Goal: Task Accomplishment & Management: Use online tool/utility

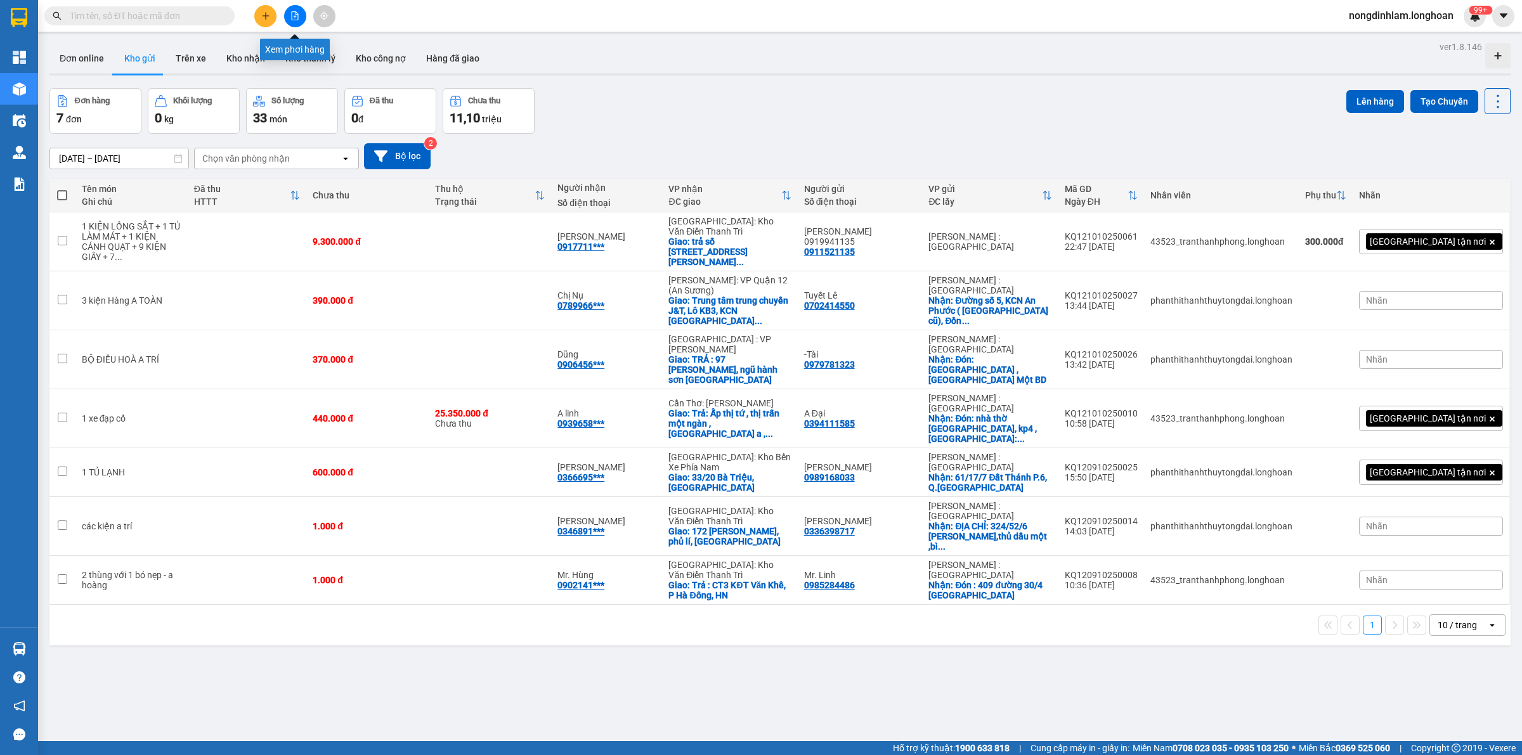
click at [296, 8] on button at bounding box center [295, 16] width 22 height 22
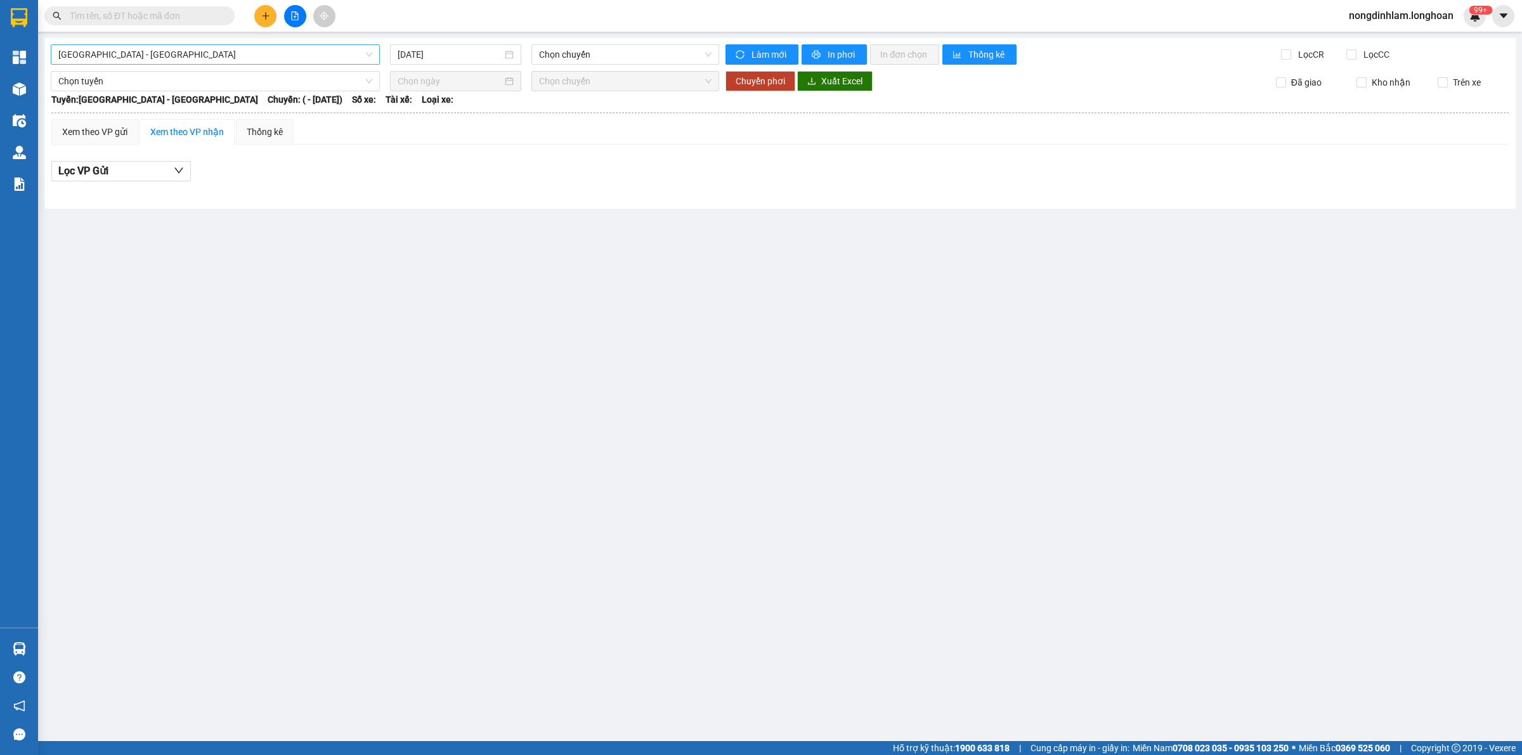
click at [225, 57] on span "[GEOGRAPHIC_DATA] - [GEOGRAPHIC_DATA]" at bounding box center [215, 54] width 314 height 19
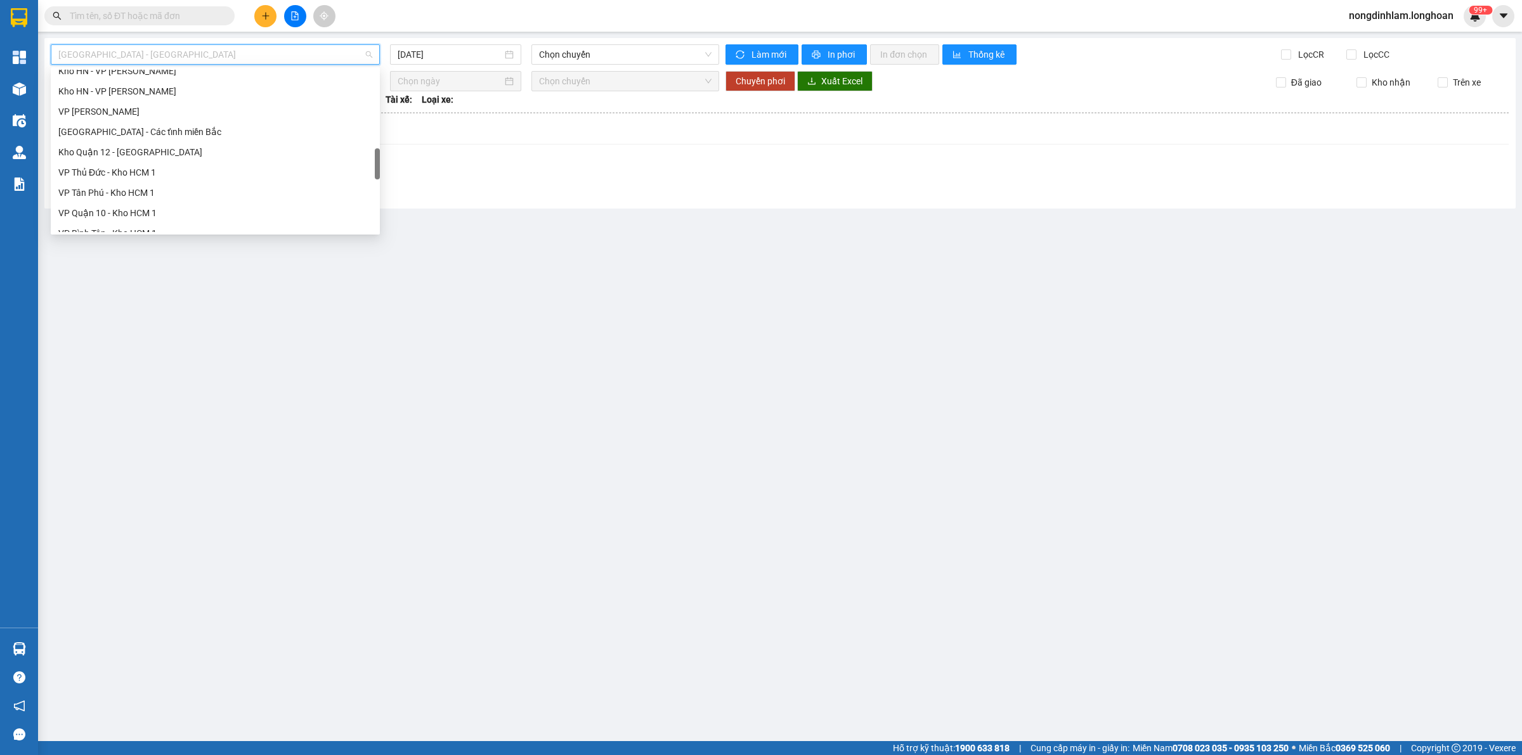
scroll to position [892, 0]
click at [149, 143] on div "Bắc [GEOGRAPHIC_DATA] QL1A" at bounding box center [215, 141] width 314 height 14
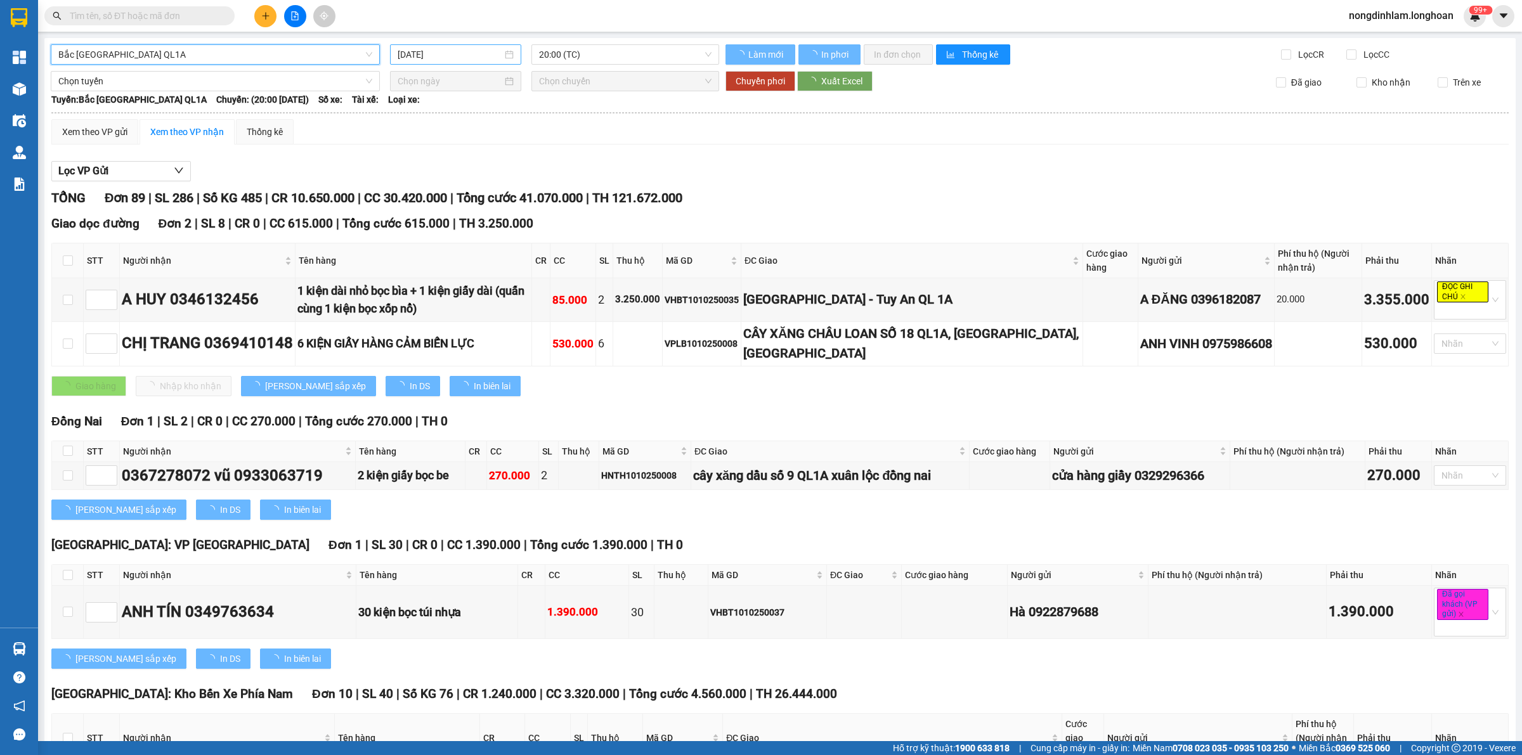
click at [442, 56] on input "[DATE]" at bounding box center [450, 55] width 105 height 14
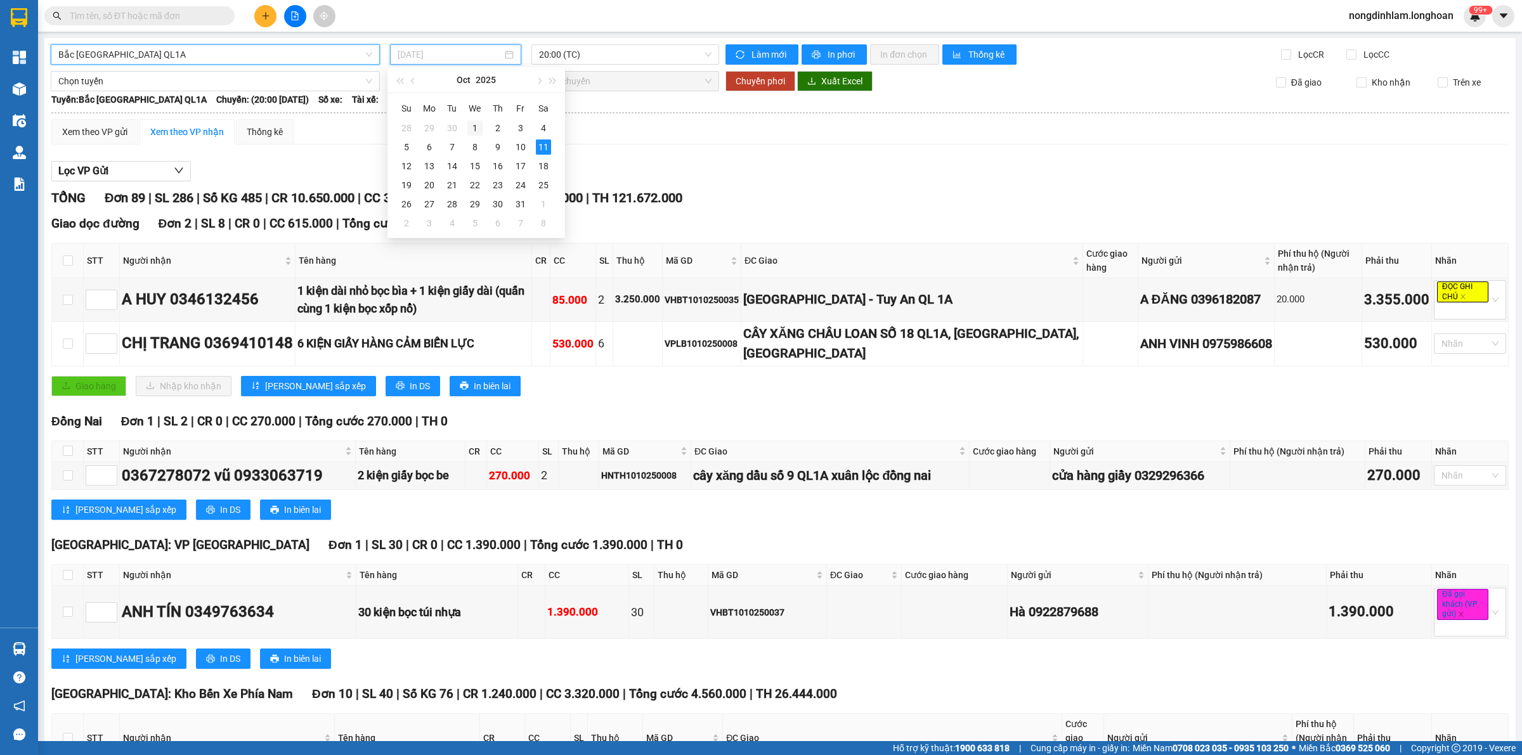
click at [474, 125] on div "1" at bounding box center [474, 127] width 15 height 15
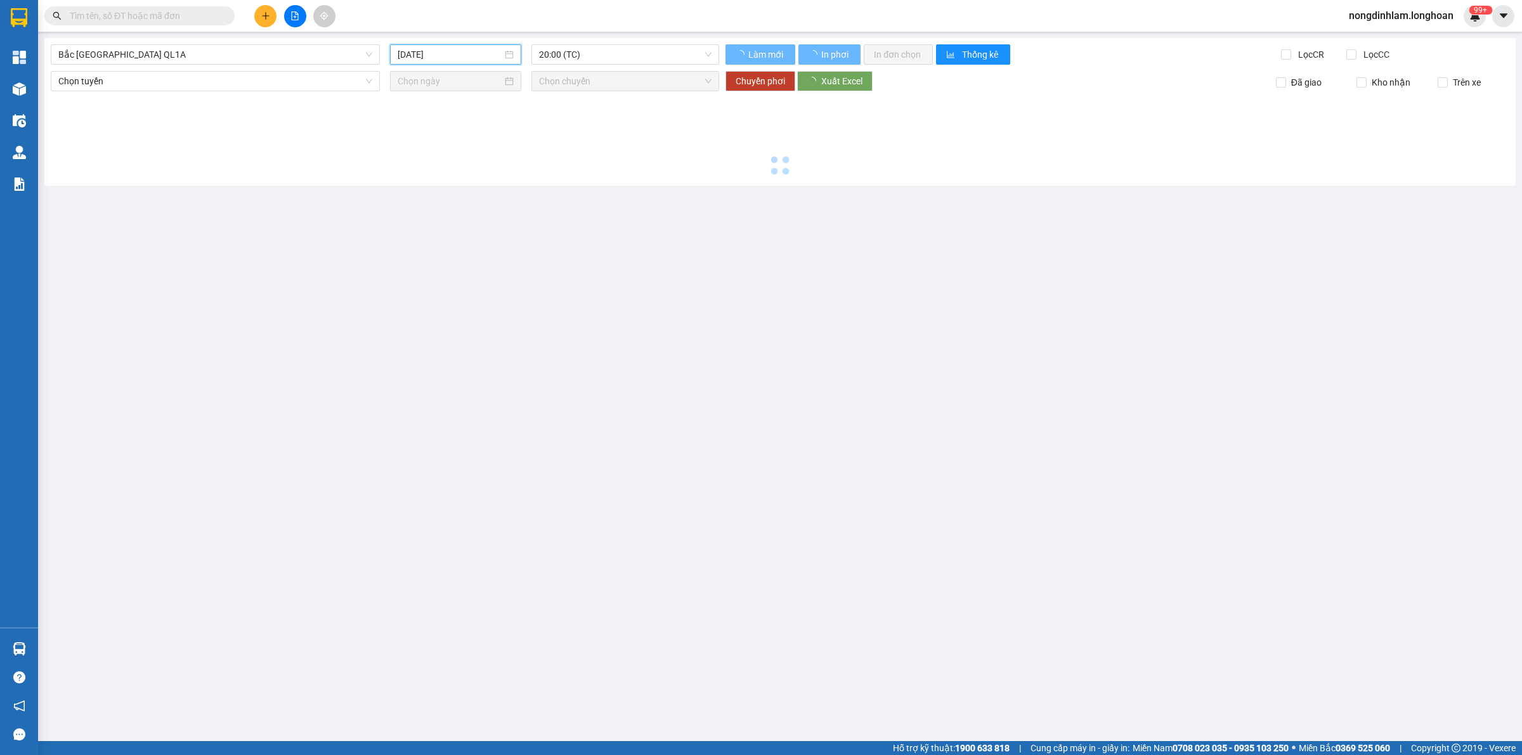
type input "[DATE]"
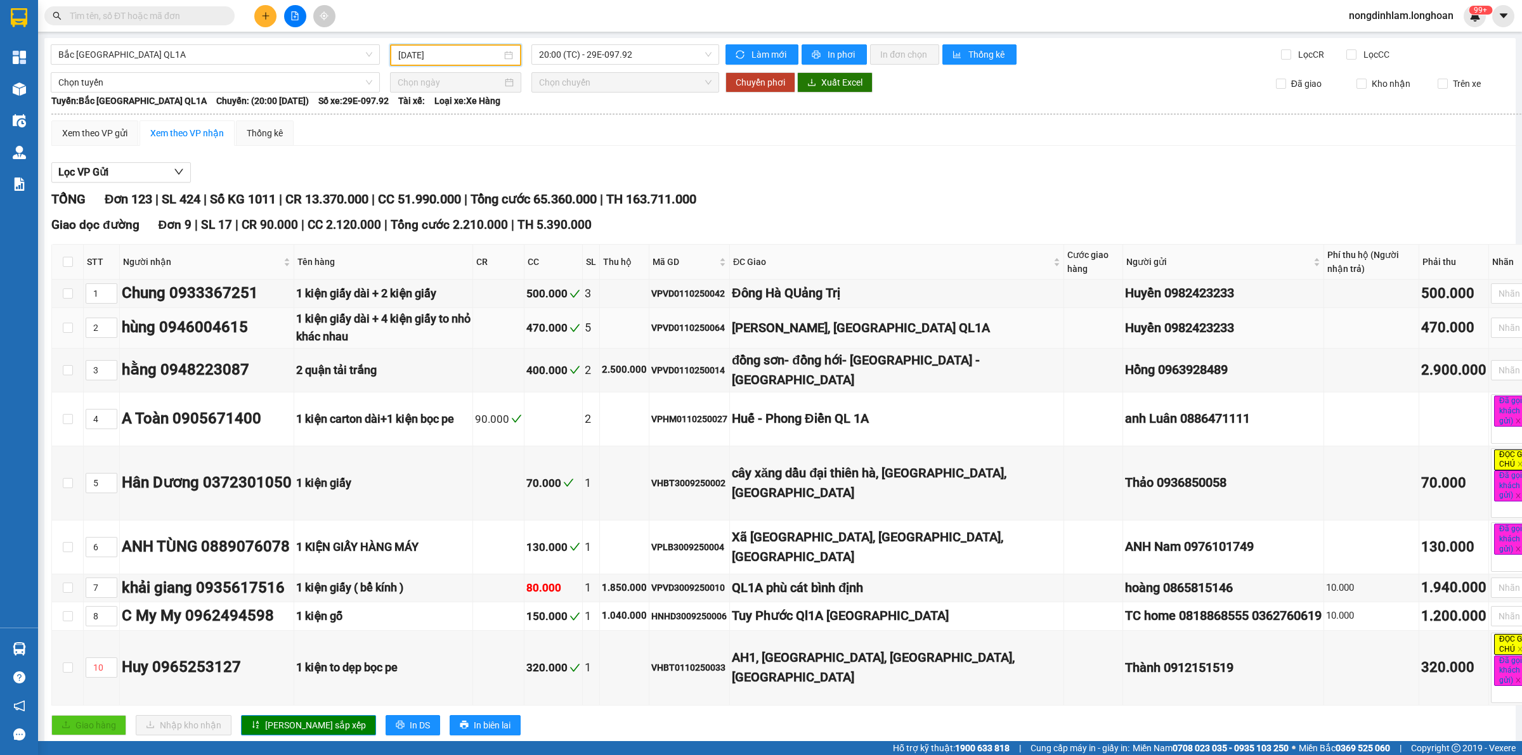
scroll to position [79, 0]
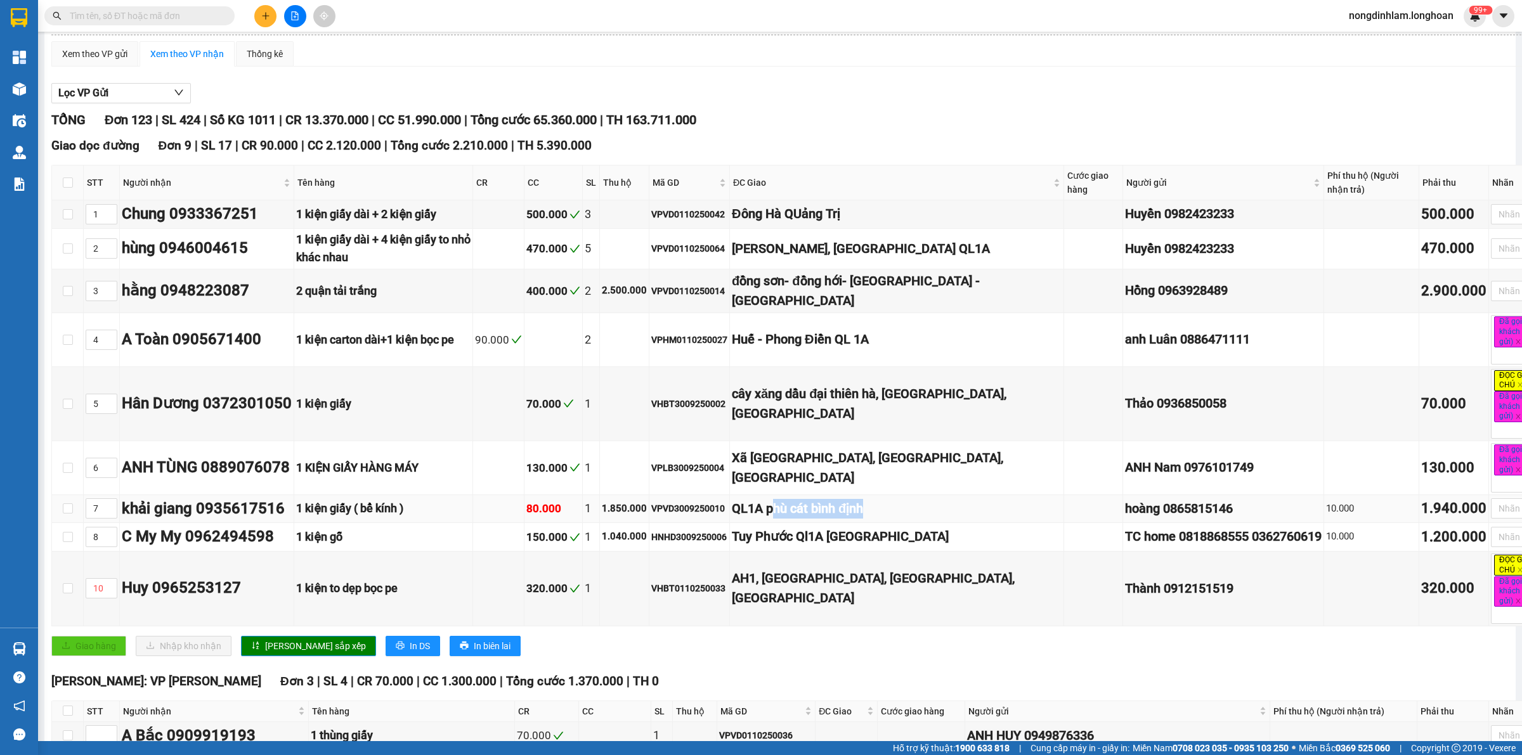
drag, startPoint x: 822, startPoint y: 519, endPoint x: 905, endPoint y: 518, distance: 82.4
click at [905, 518] on div "QL1A phù cát bình định" at bounding box center [897, 509] width 330 height 20
click at [817, 517] on div "QL1A phù cát bình định" at bounding box center [897, 509] width 330 height 20
click at [113, 15] on input "text" at bounding box center [145, 16] width 150 height 14
paste input "VPVD3009250010"
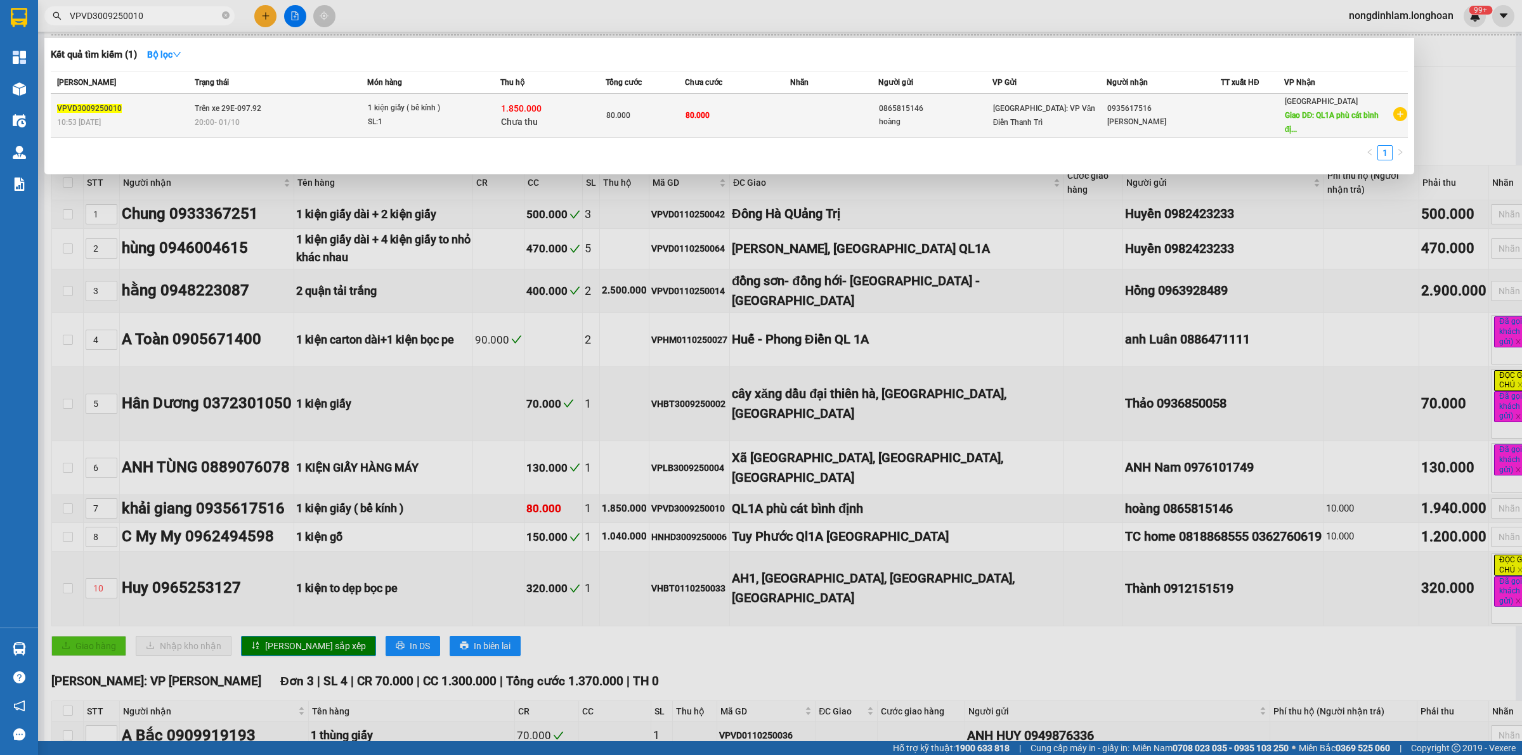
type input "VPVD3009250010"
click at [179, 115] on div "10:53 [DATE]" at bounding box center [124, 122] width 134 height 14
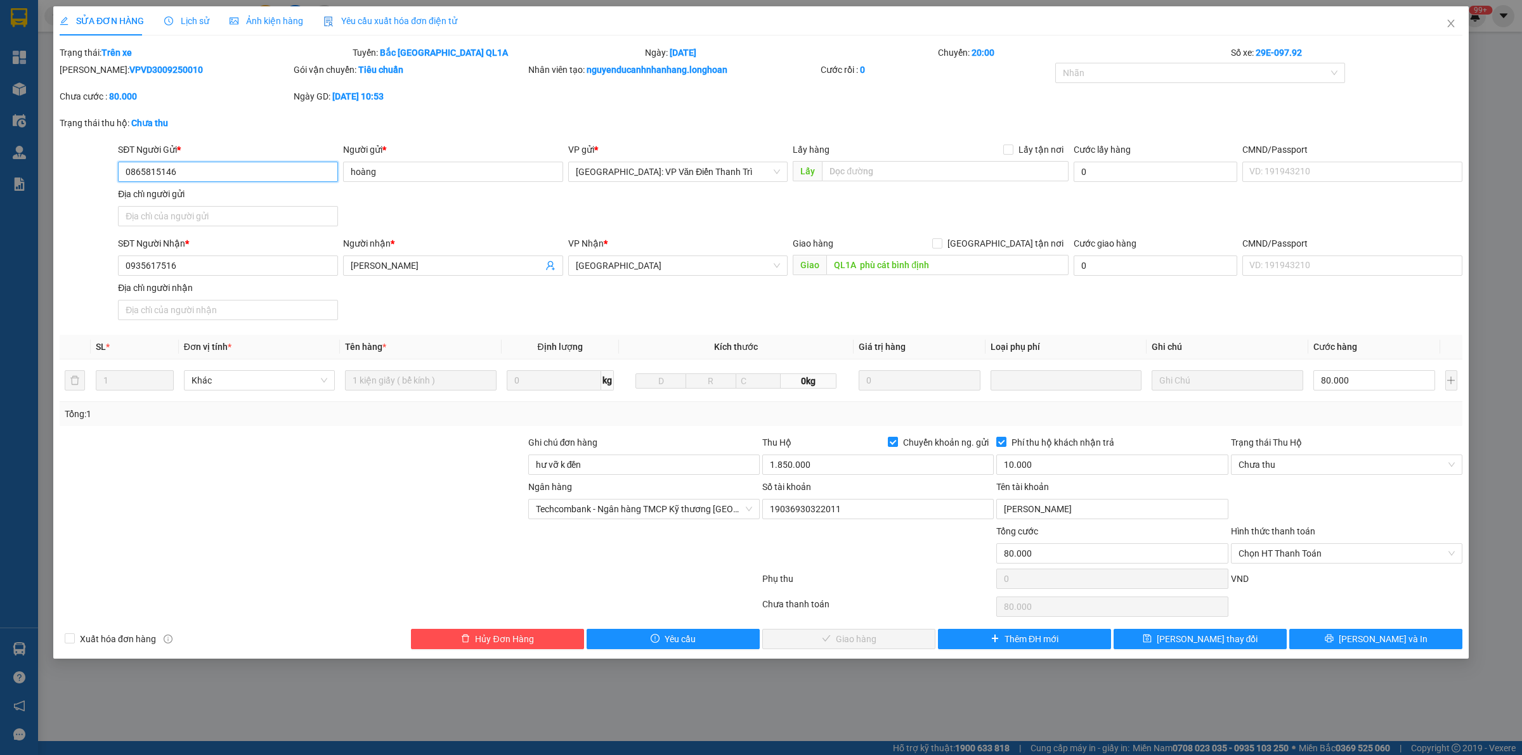
type input "0865815146"
type input "hoàng"
type input "0935617516"
type input "[PERSON_NAME]"
type input "QL1A phù cát bình định"
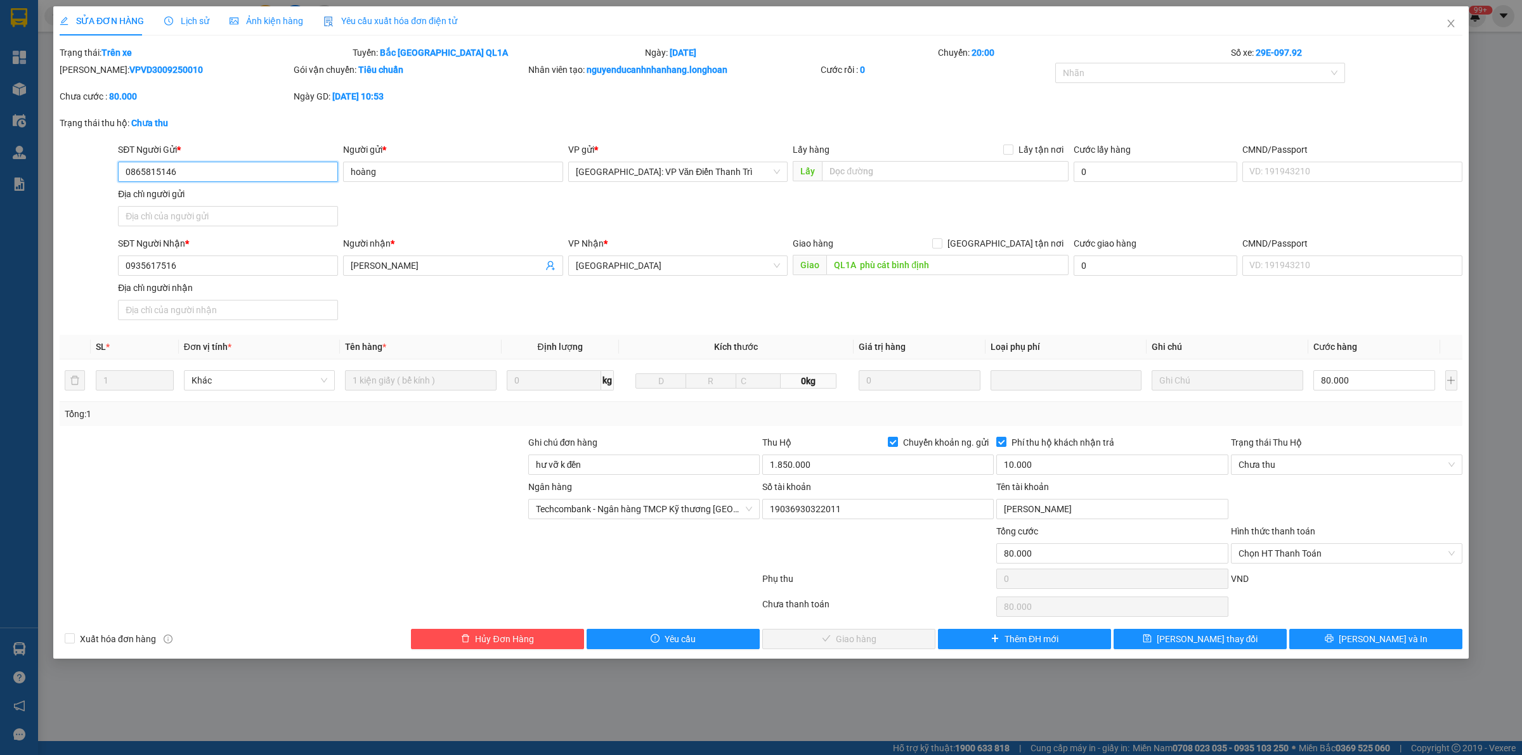
type input "hư vỡ k đền"
type input "80.000"
click at [1444, 22] on span "Close" at bounding box center [1451, 24] width 36 height 36
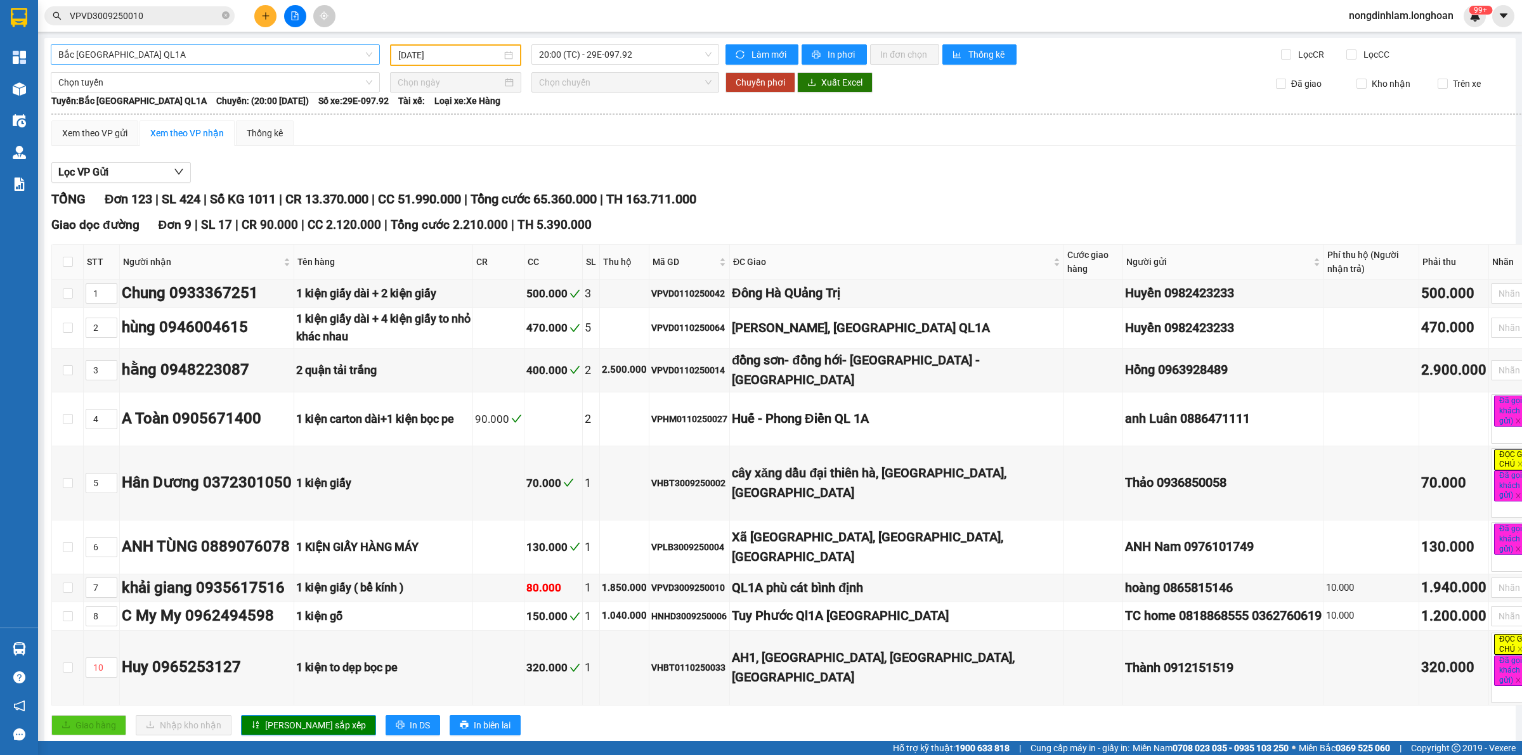
click at [112, 45] on span "Bắc [GEOGRAPHIC_DATA] QL1A" at bounding box center [215, 54] width 314 height 19
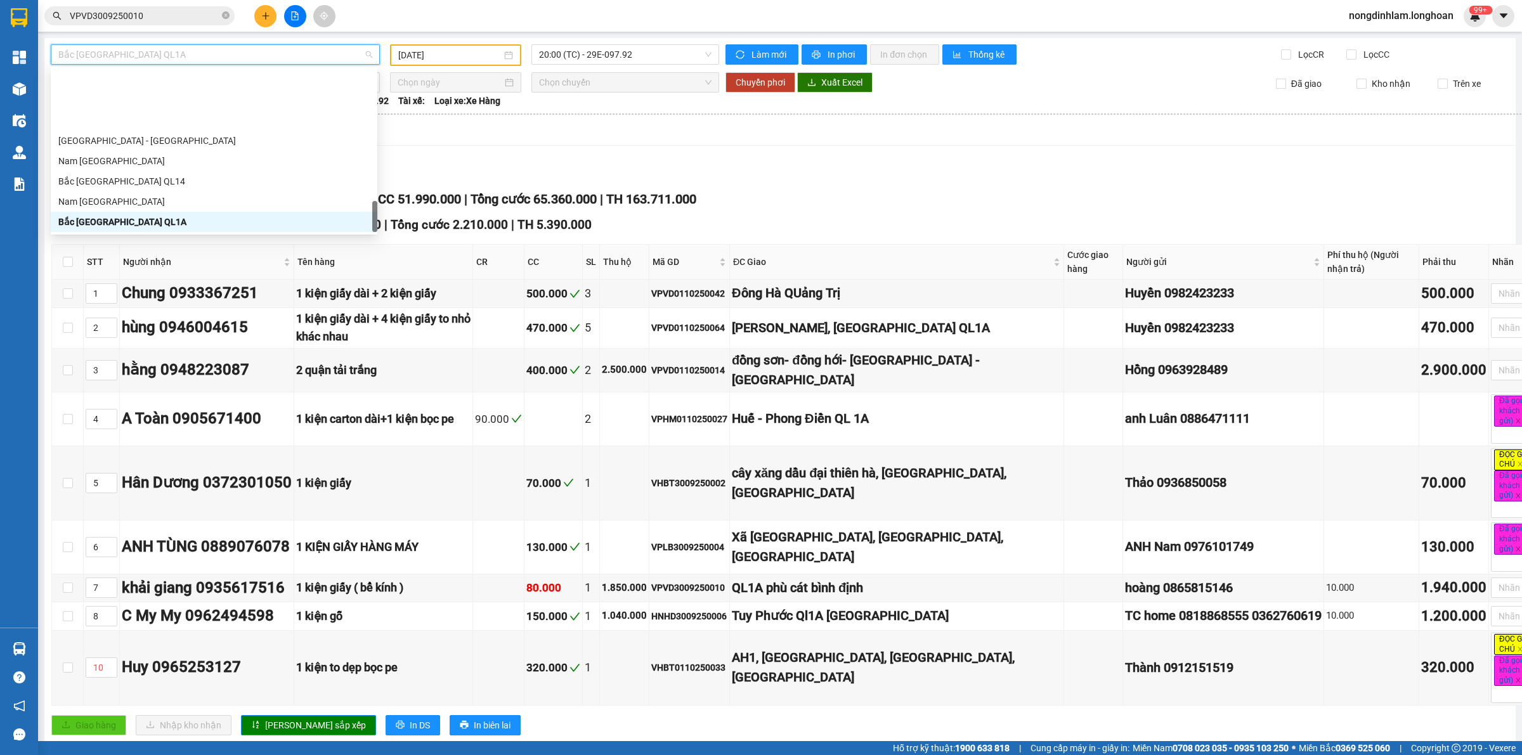
scroll to position [765, 0]
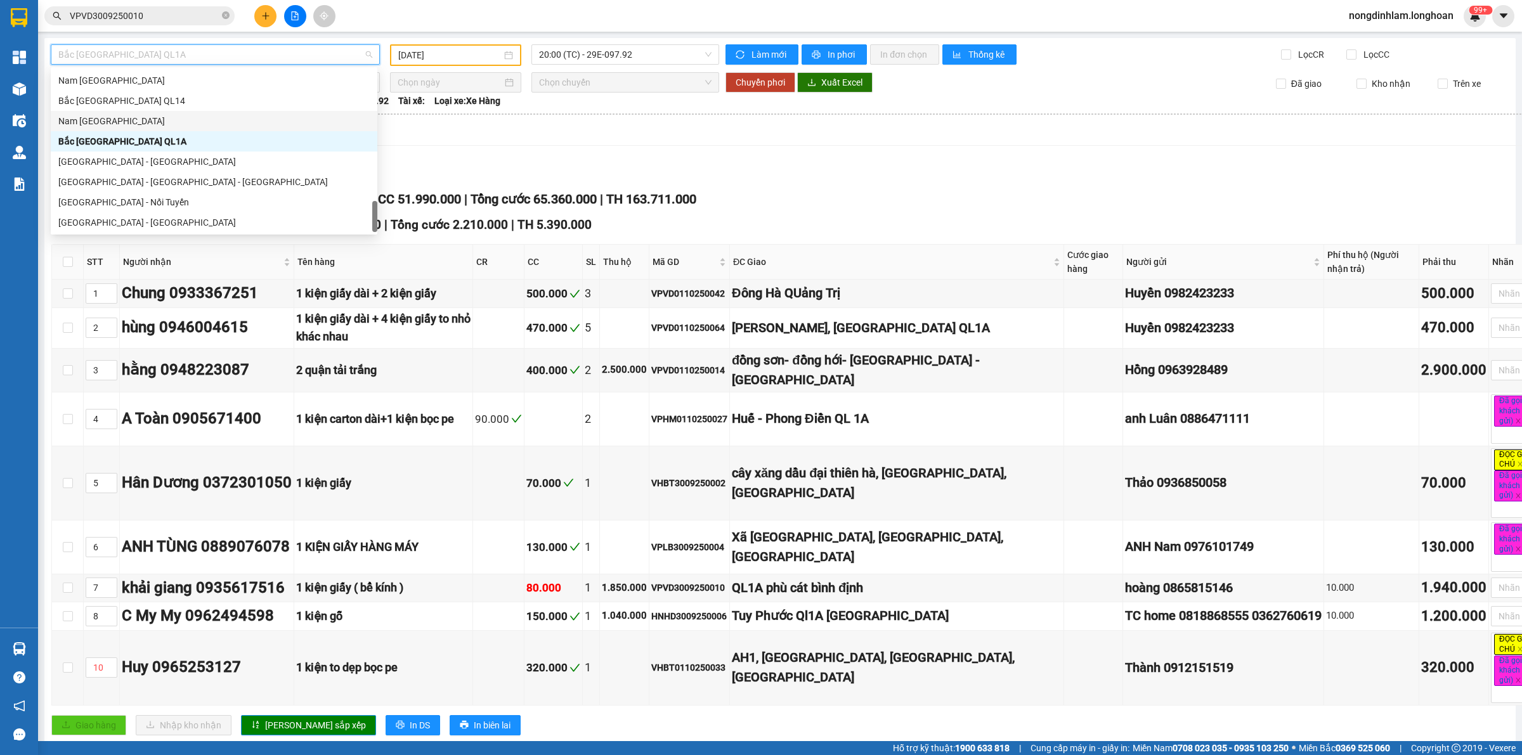
click at [116, 126] on div "Nam [GEOGRAPHIC_DATA]" at bounding box center [213, 121] width 311 height 14
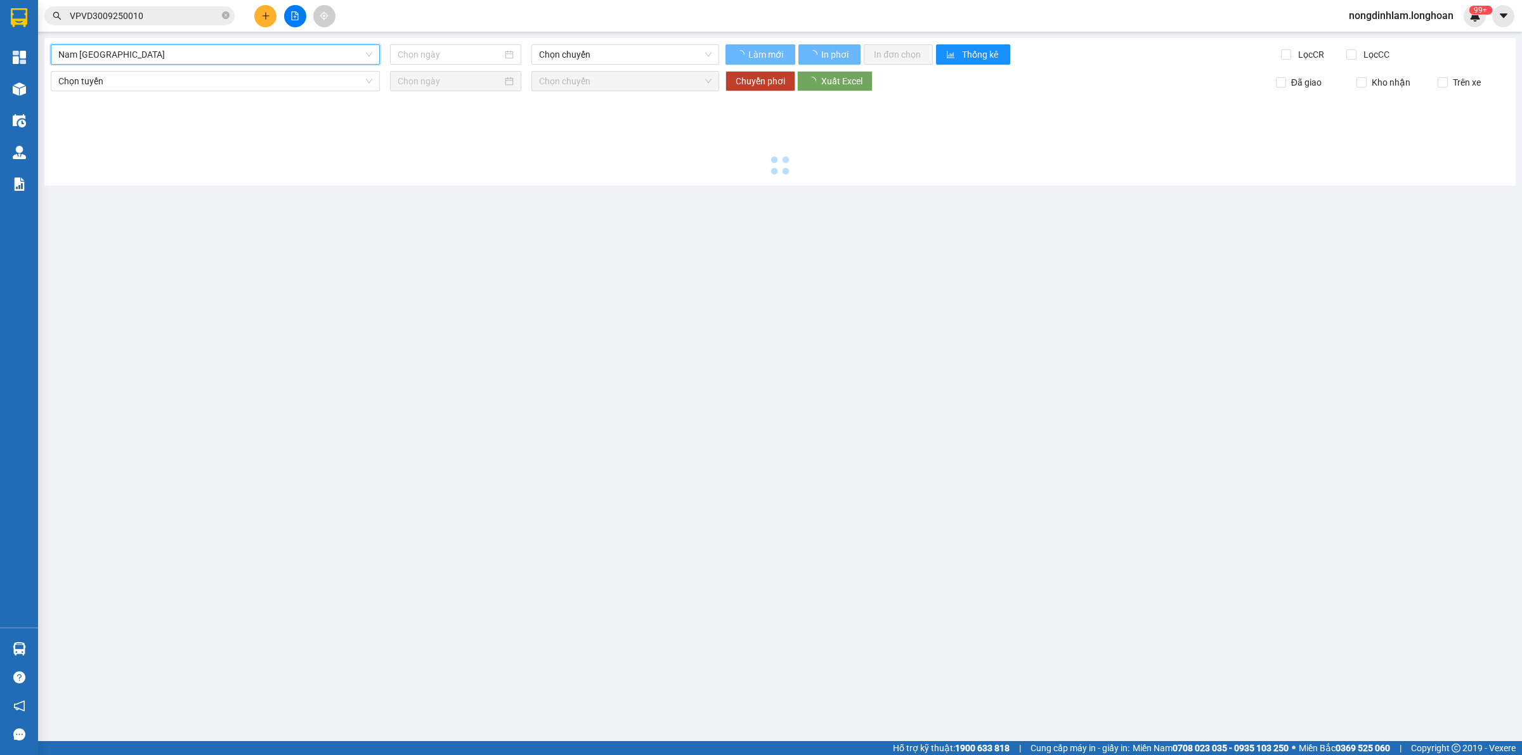
type input "[DATE]"
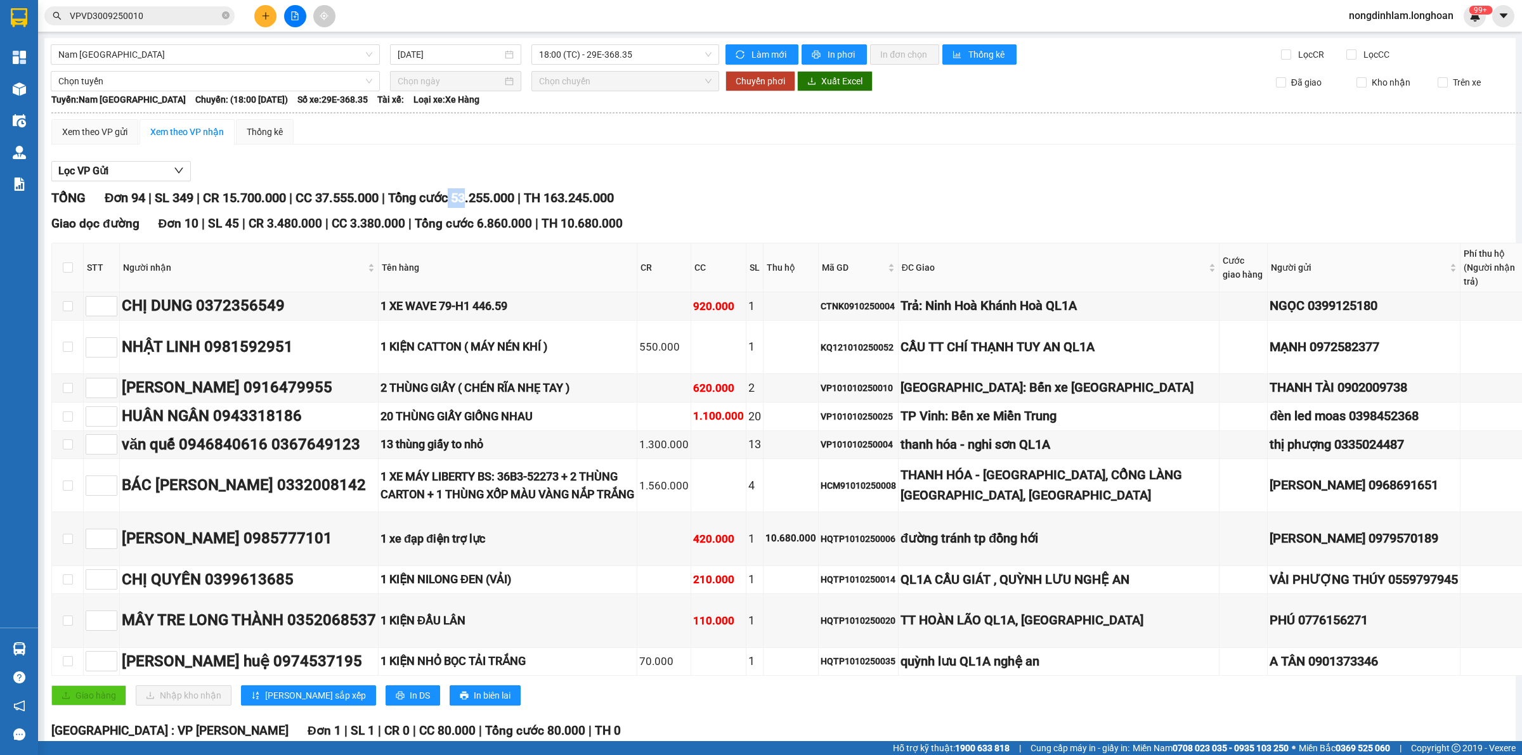
drag, startPoint x: 480, startPoint y: 202, endPoint x: 463, endPoint y: 203, distance: 17.2
click at [463, 203] on span "Tổng cước 53.255.000" at bounding box center [451, 197] width 126 height 15
click at [250, 566] on td "[PERSON_NAME] 0985777101" at bounding box center [249, 538] width 259 height 53
